Goal: Information Seeking & Learning: Learn about a topic

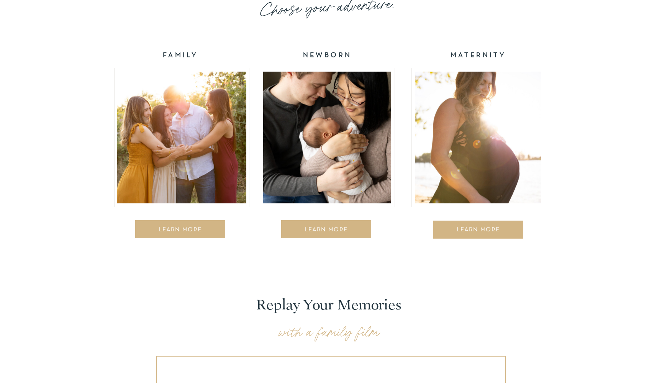
scroll to position [1264, 0]
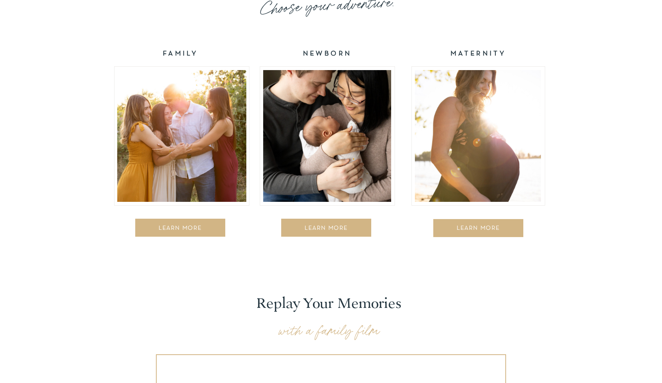
click at [316, 111] on div at bounding box center [327, 136] width 128 height 132
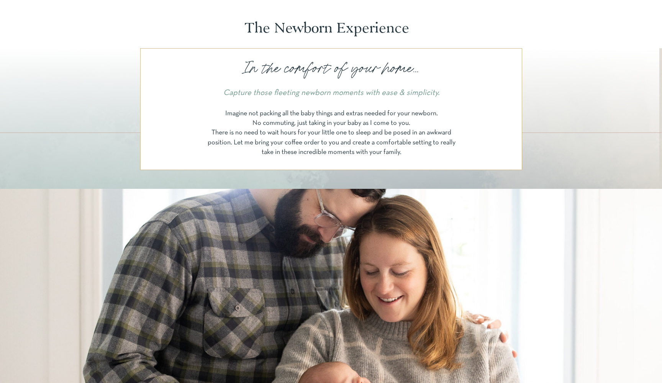
scroll to position [54, 0]
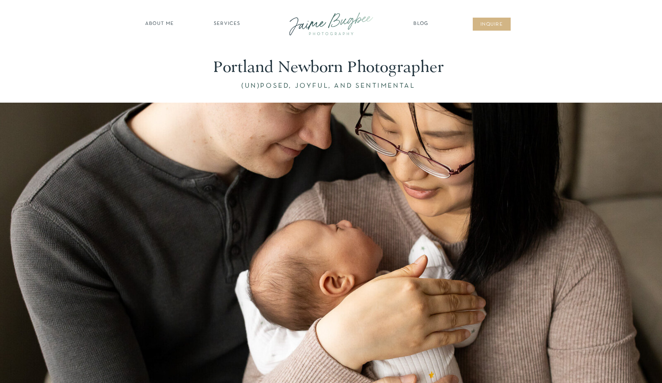
click at [231, 25] on nav "SERVICES" at bounding box center [226, 24] width 43 height 8
click at [232, 53] on nav "newborns" at bounding box center [227, 56] width 59 height 9
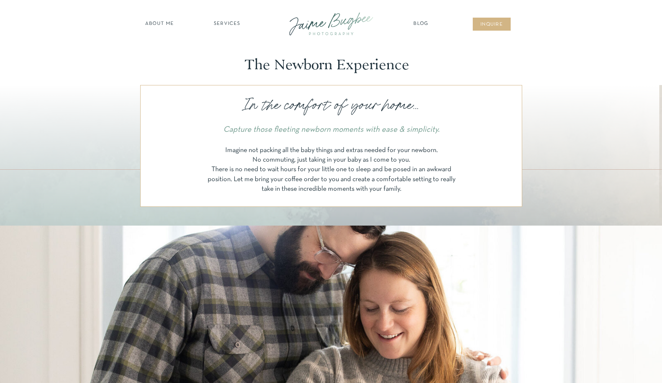
click at [336, 27] on div at bounding box center [331, 24] width 103 height 30
